Goal: Obtain resource: Obtain resource

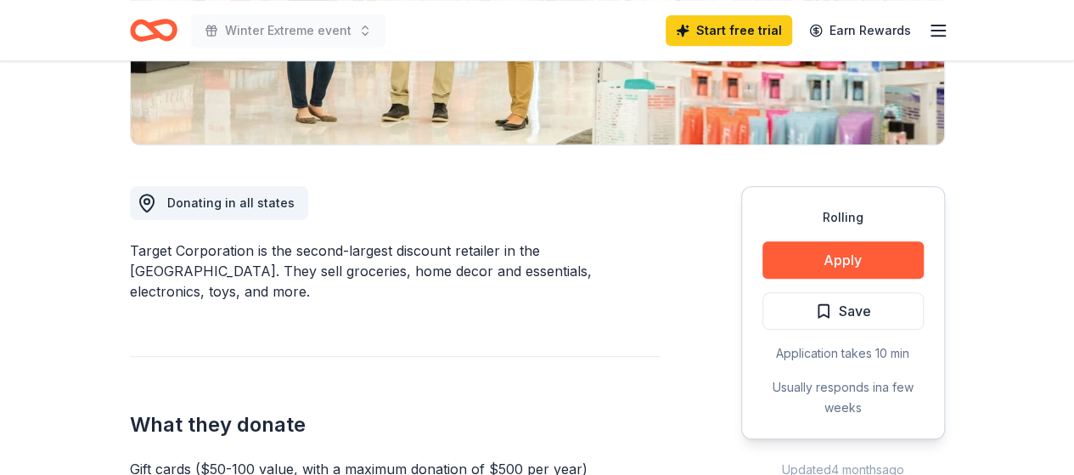
scroll to position [408, 0]
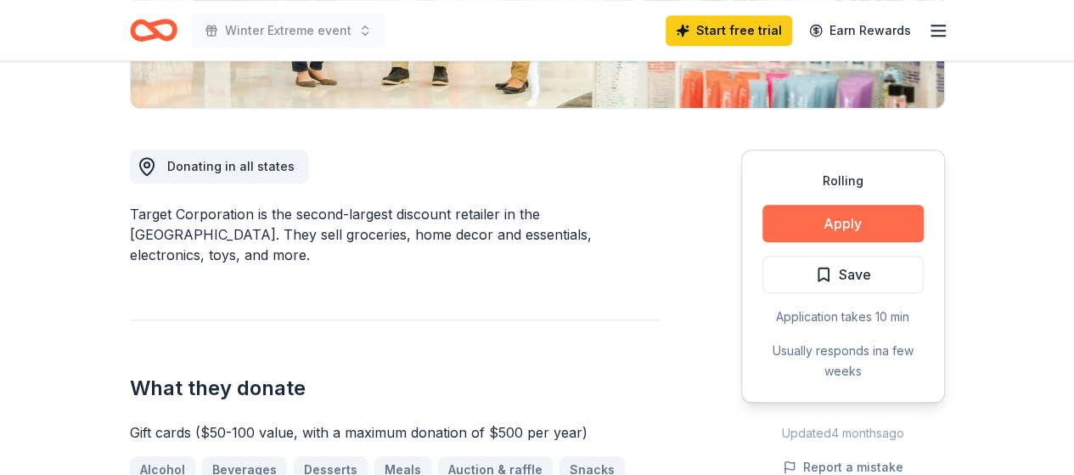
click at [791, 216] on button "Apply" at bounding box center [842, 223] width 161 height 37
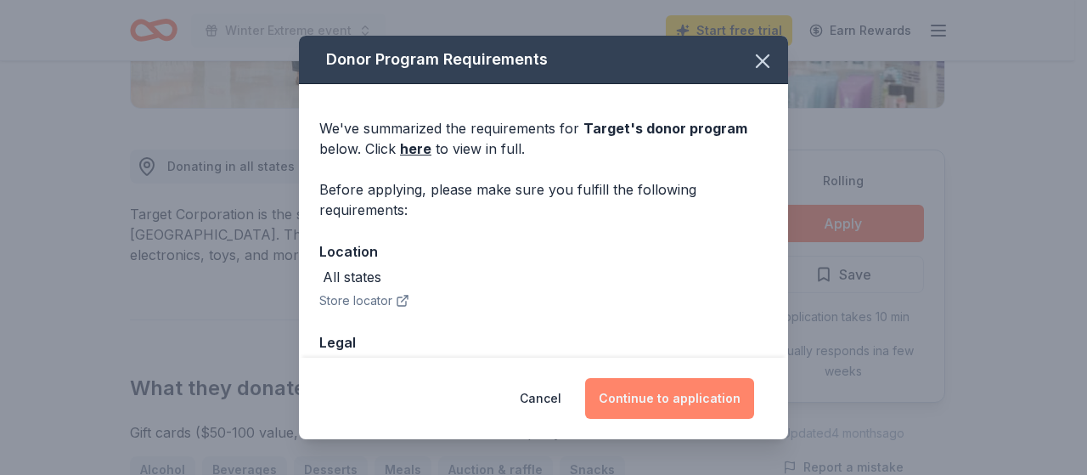
click at [665, 386] on button "Continue to application" at bounding box center [669, 398] width 169 height 41
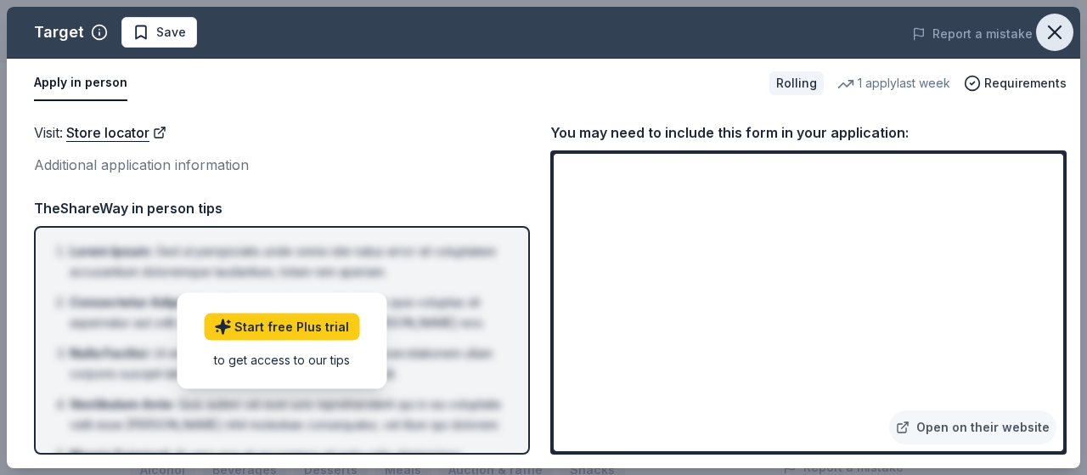
click at [1049, 33] on icon "button" at bounding box center [1055, 32] width 24 height 24
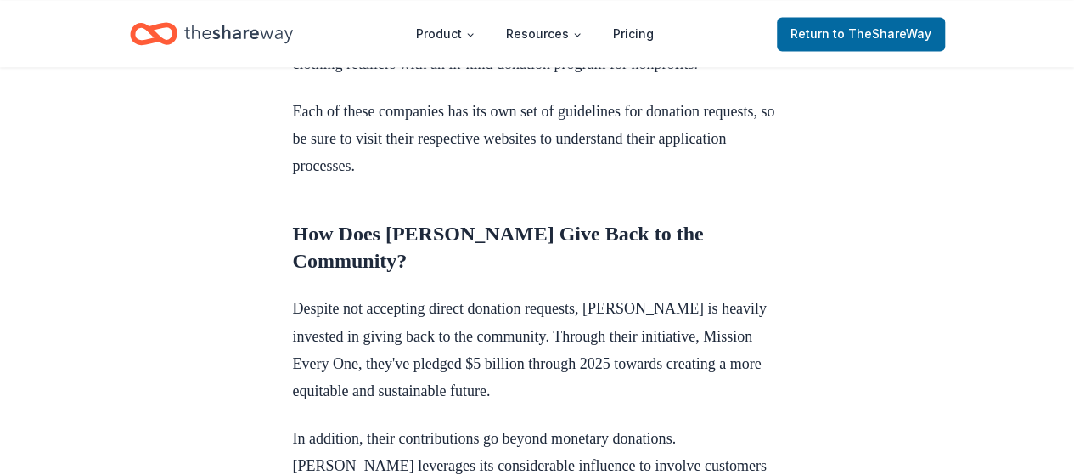
scroll to position [1460, 0]
